Goal: Find specific page/section: Find specific page/section

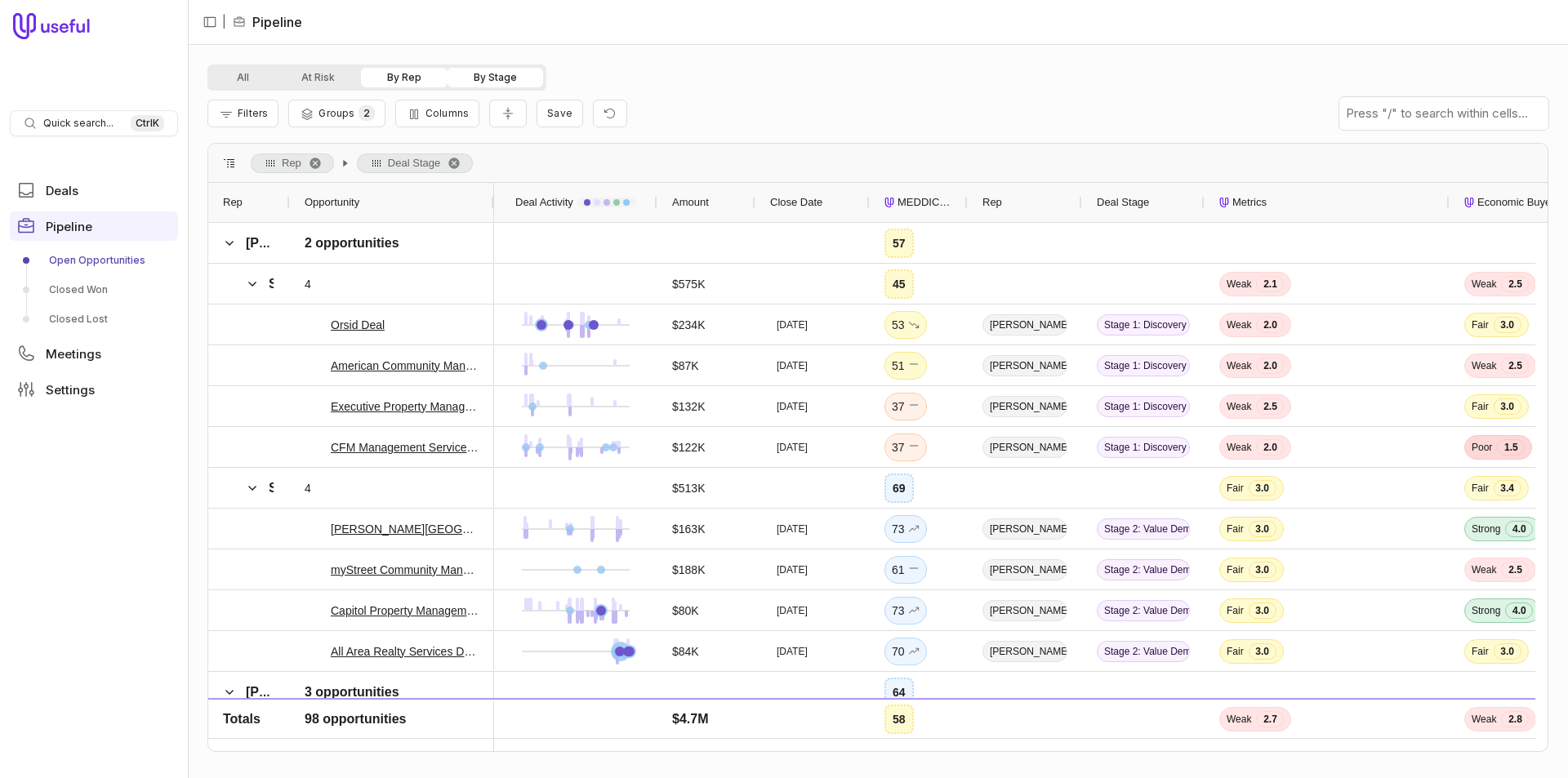
click at [507, 77] on button "By Stage" at bounding box center [495, 77] width 96 height 20
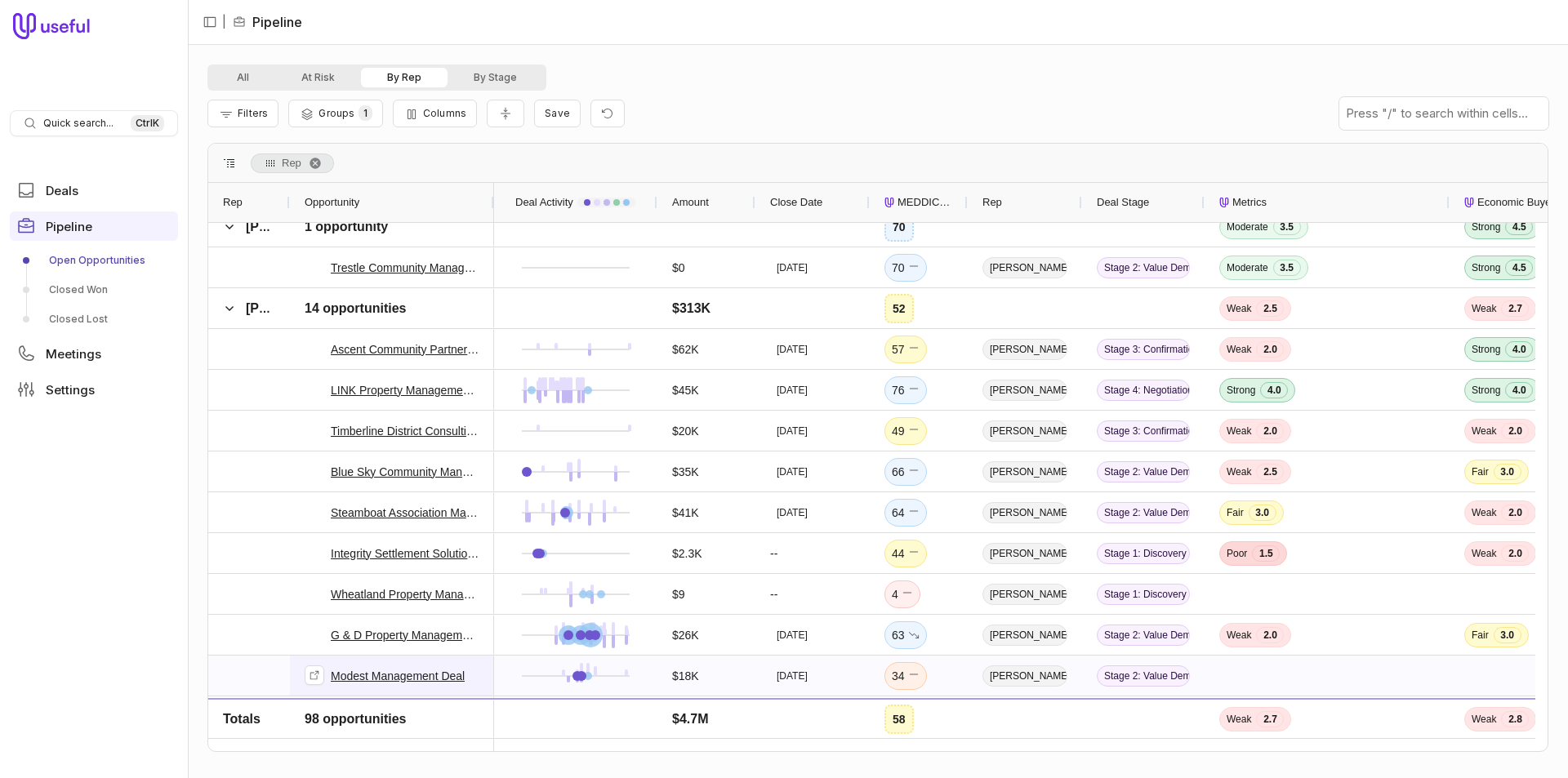
scroll to position [1061, 0]
